Goal: Obtain resource: Download file/media

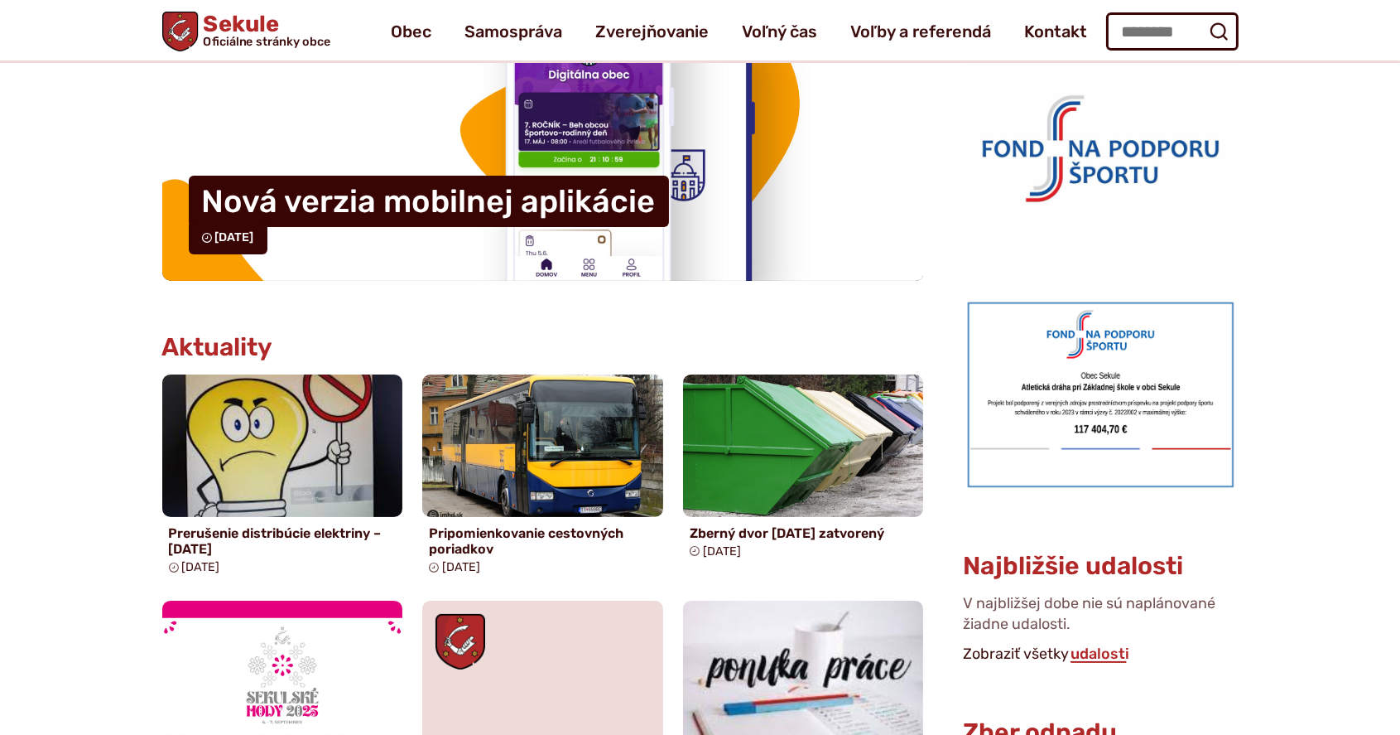
scroll to position [441, 0]
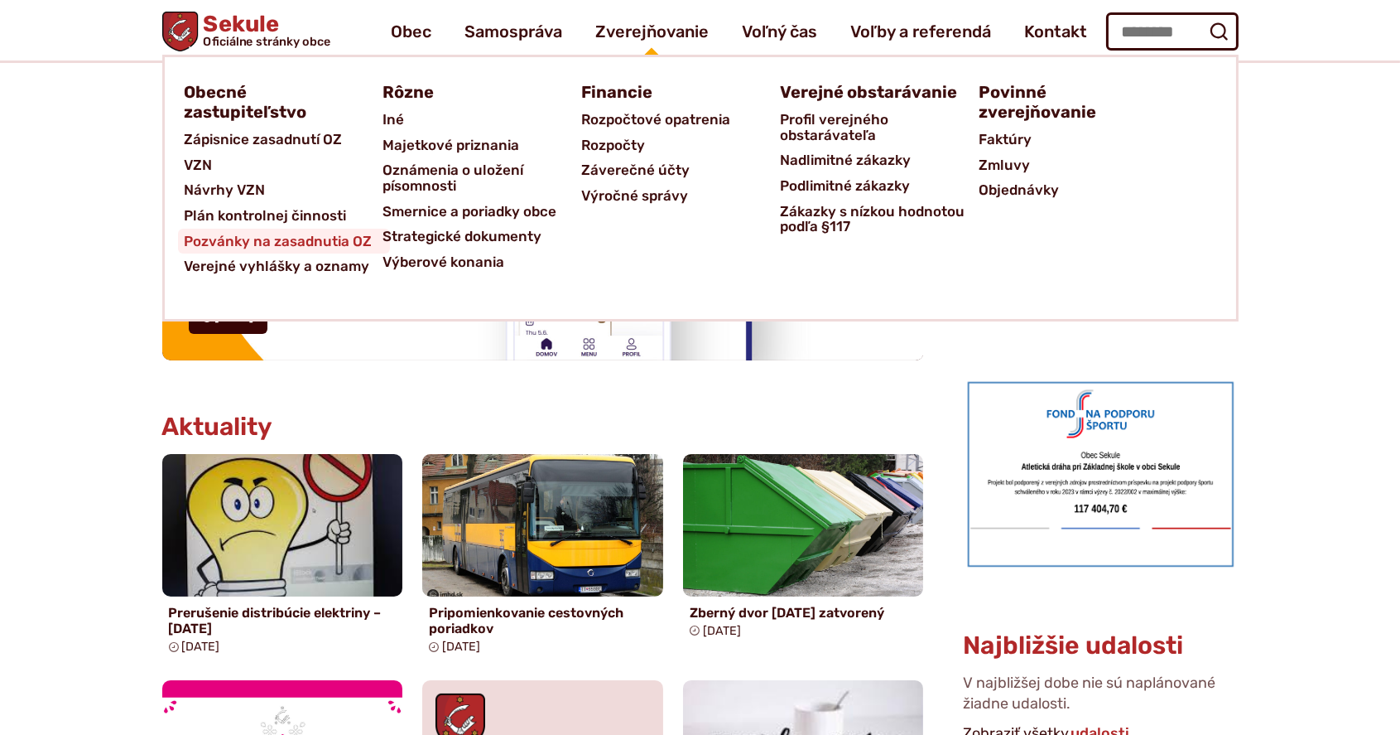
click at [318, 237] on span "Pozvánky na zasadnutia OZ" at bounding box center [279, 242] width 188 height 26
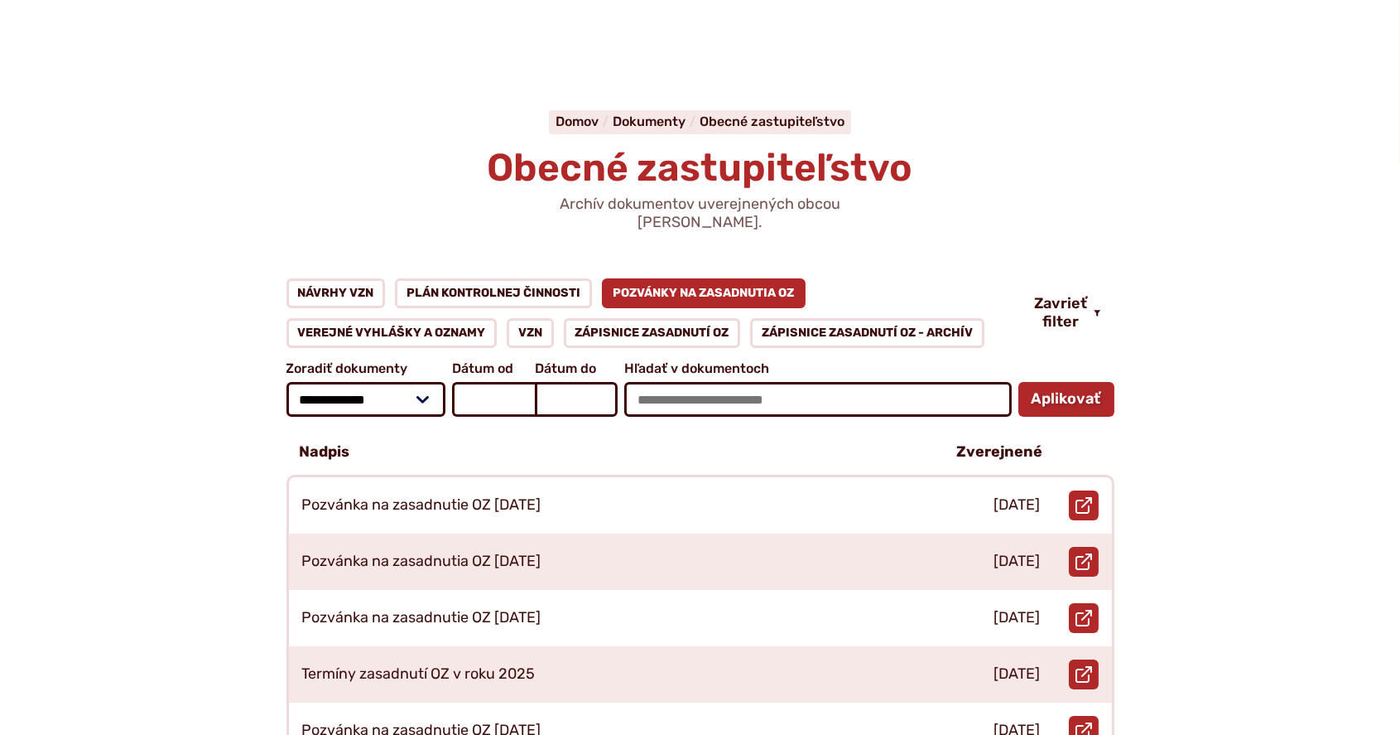
scroll to position [110, 0]
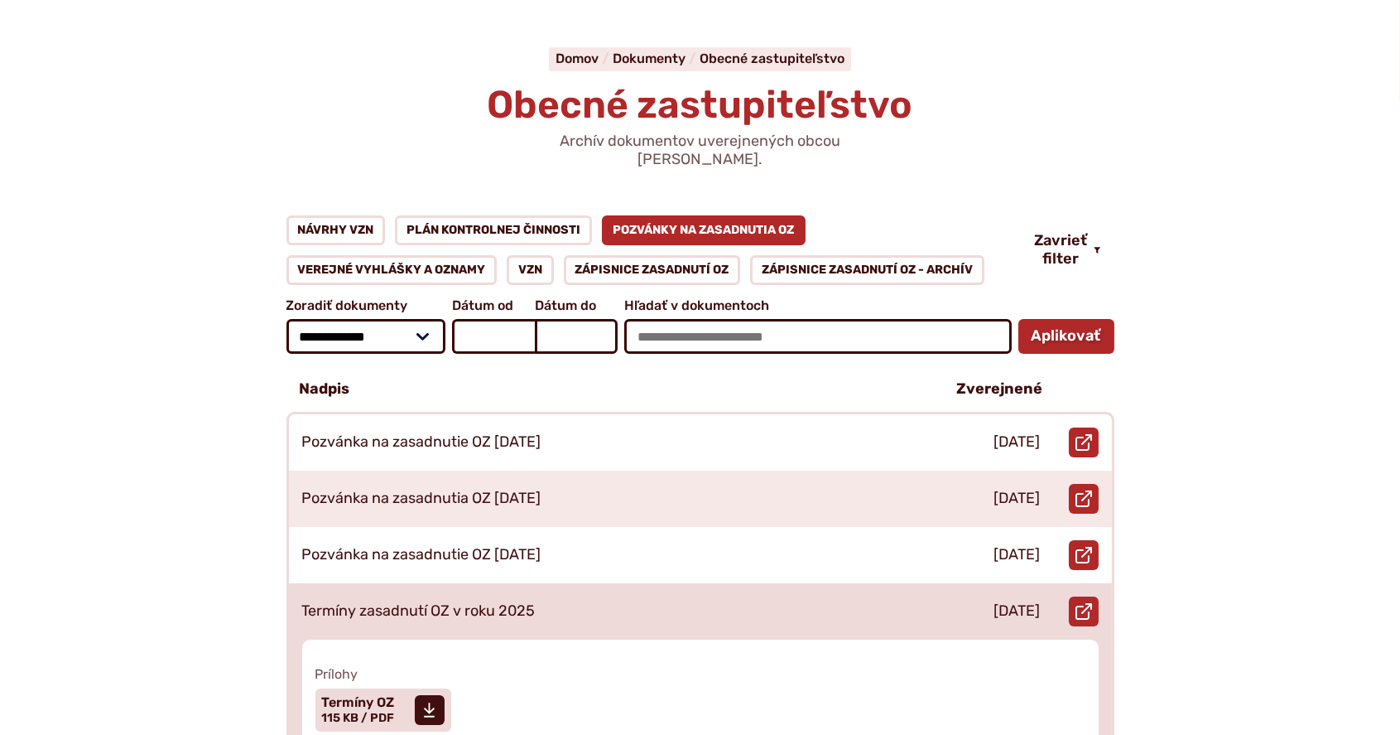
click at [767, 583] on div "Termíny zasadnutí OZ v roku 2025" at bounding box center [609, 611] width 641 height 56
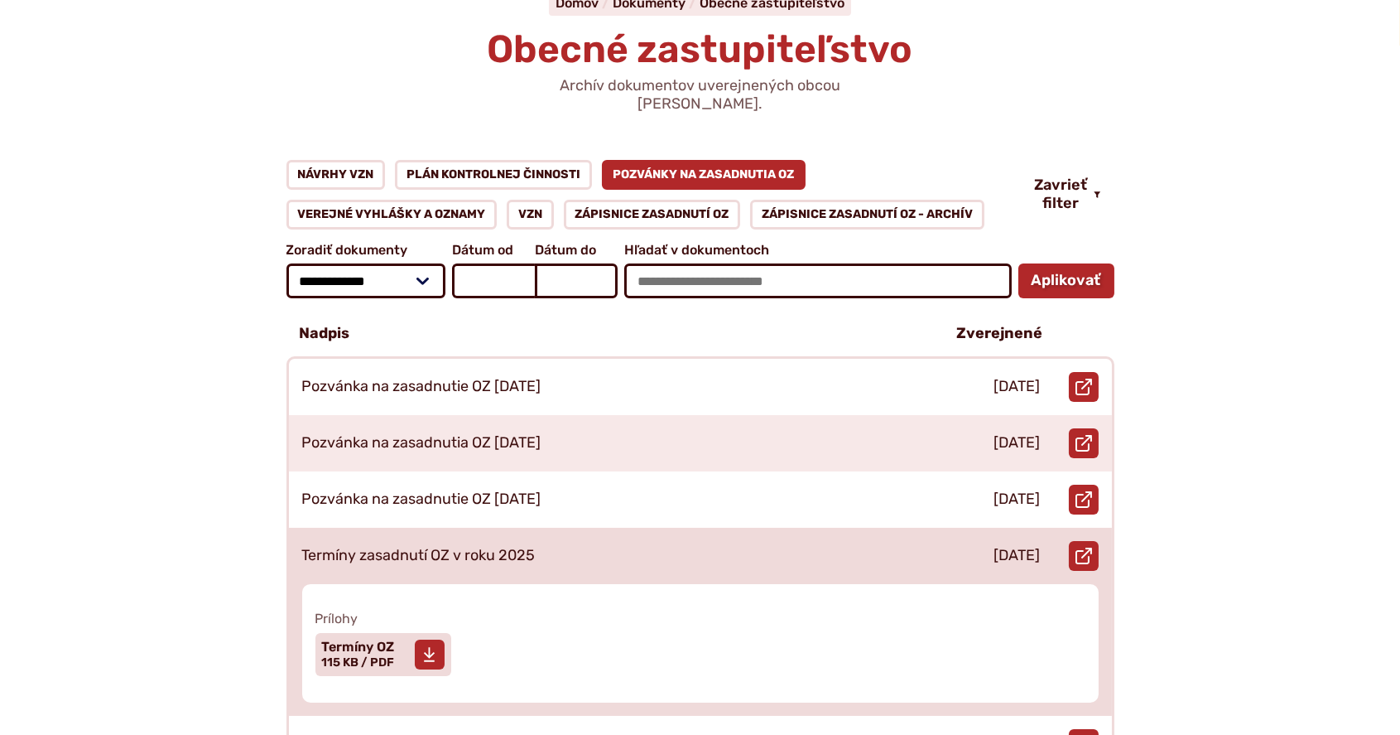
click at [348, 640] on span "Termíny OZ" at bounding box center [358, 646] width 73 height 13
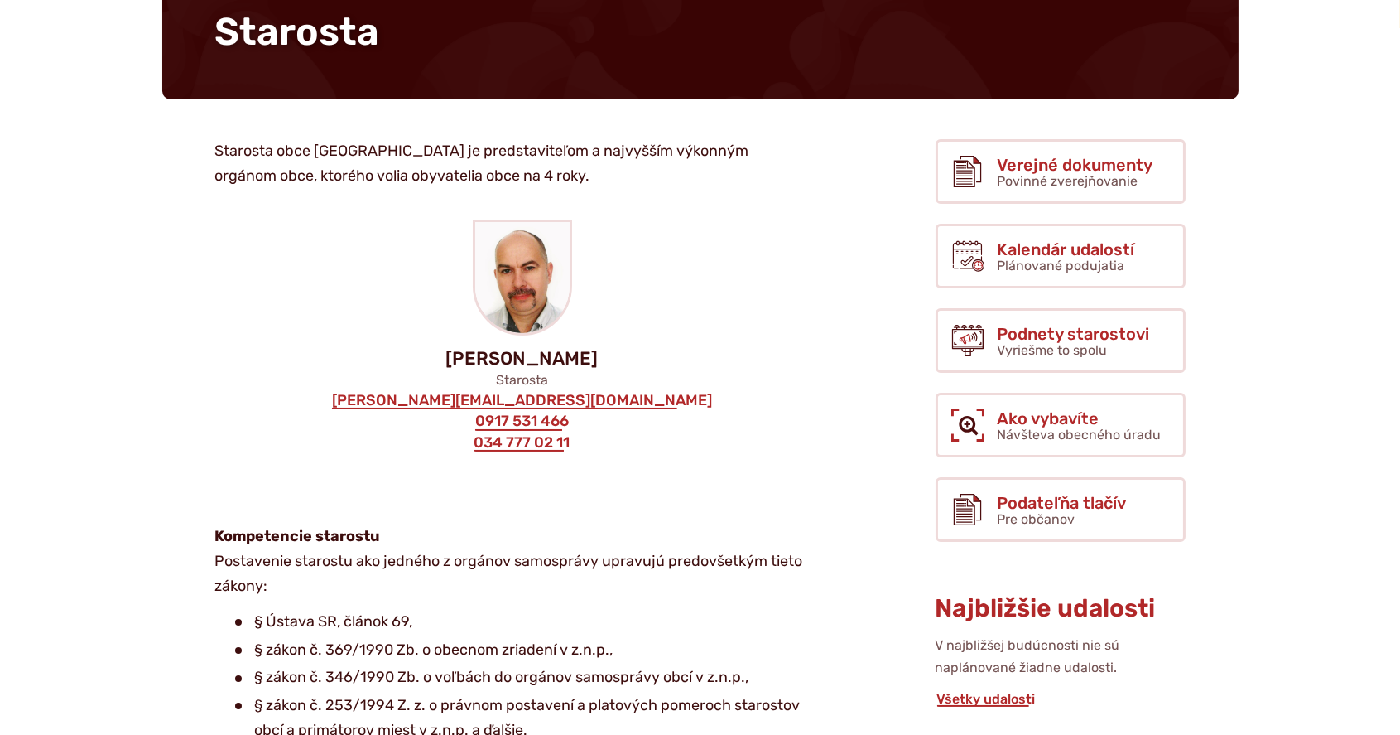
scroll to position [166, 0]
